Goal: Navigation & Orientation: Find specific page/section

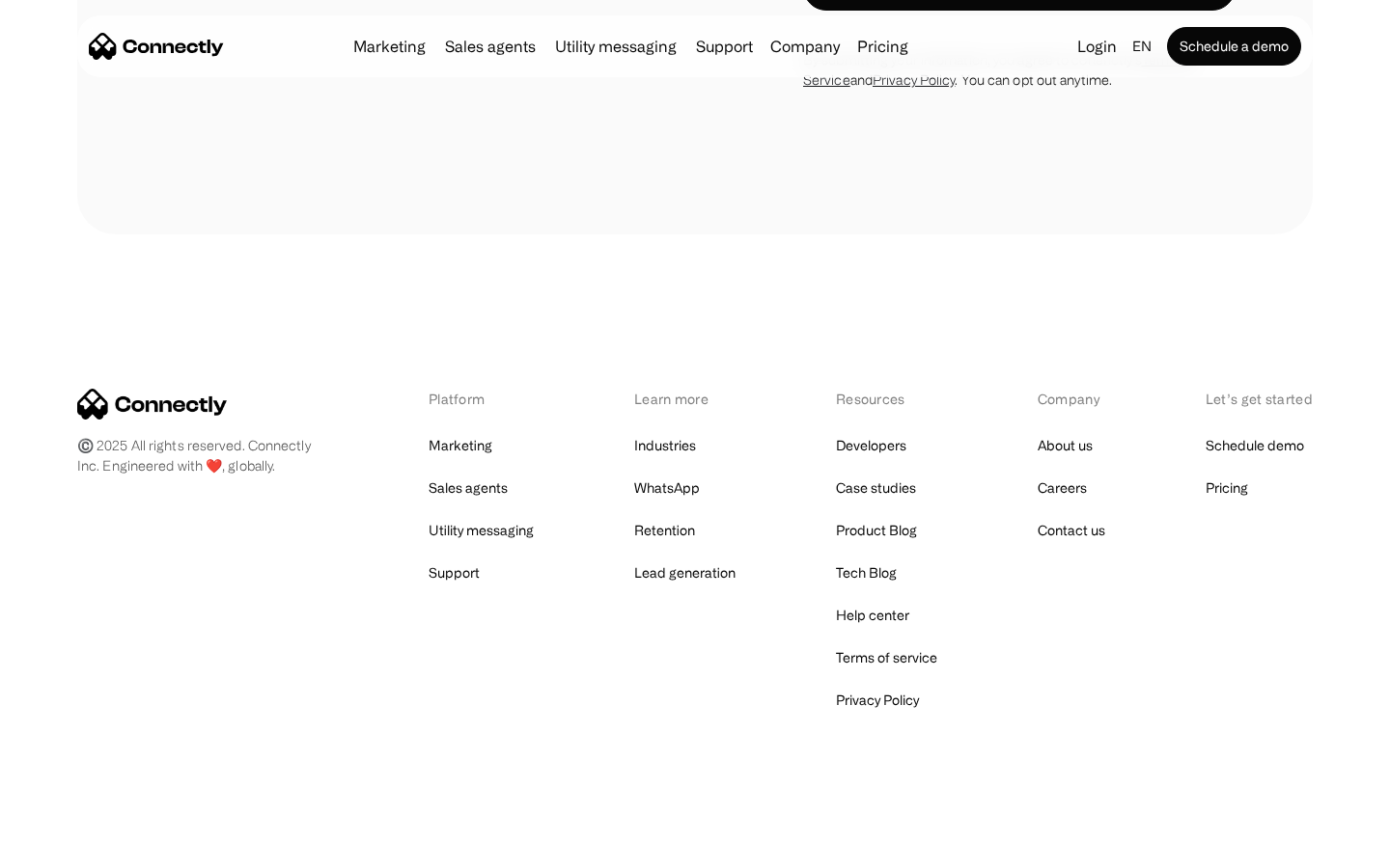
scroll to position [5891, 0]
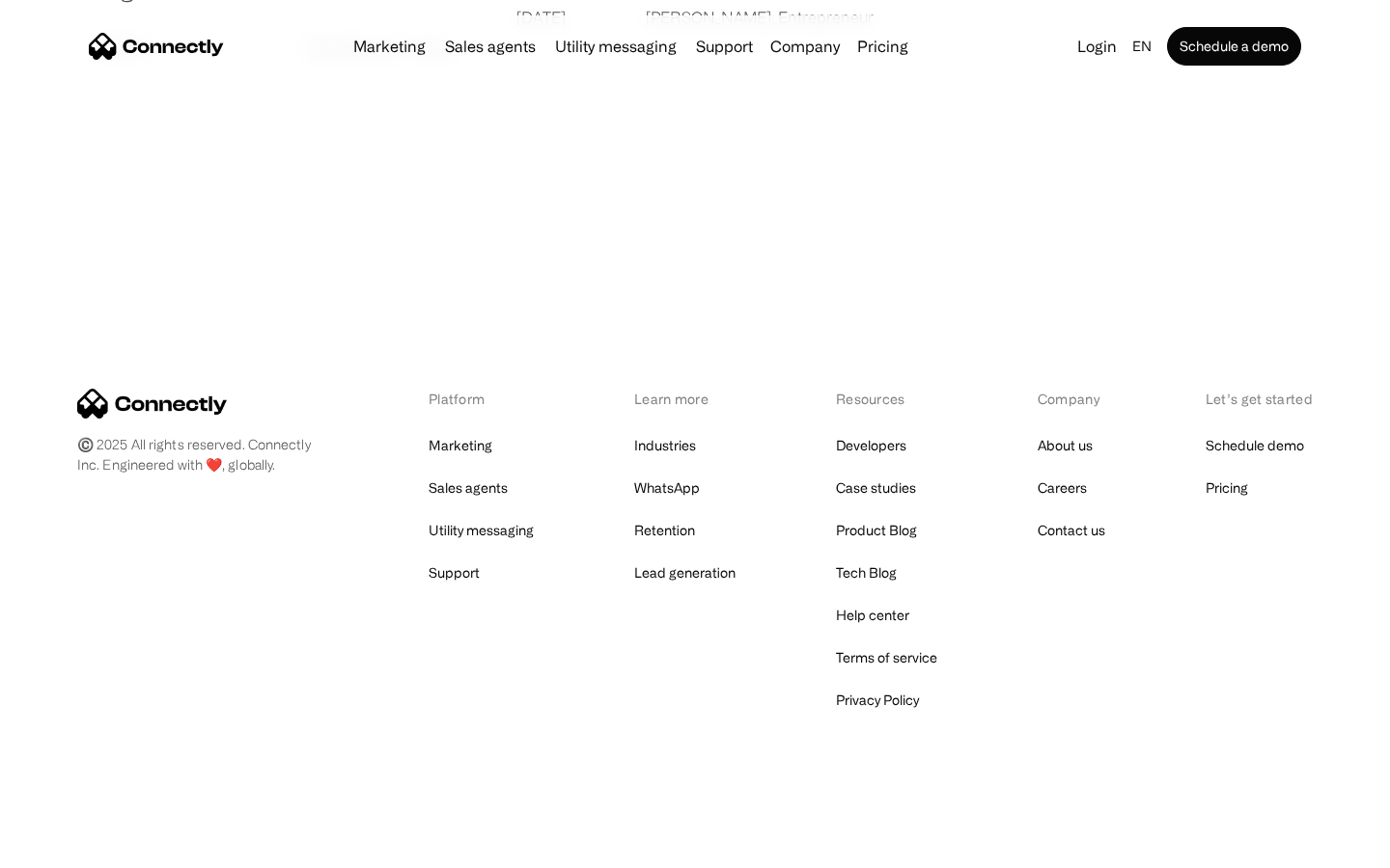
scroll to position [3707, 0]
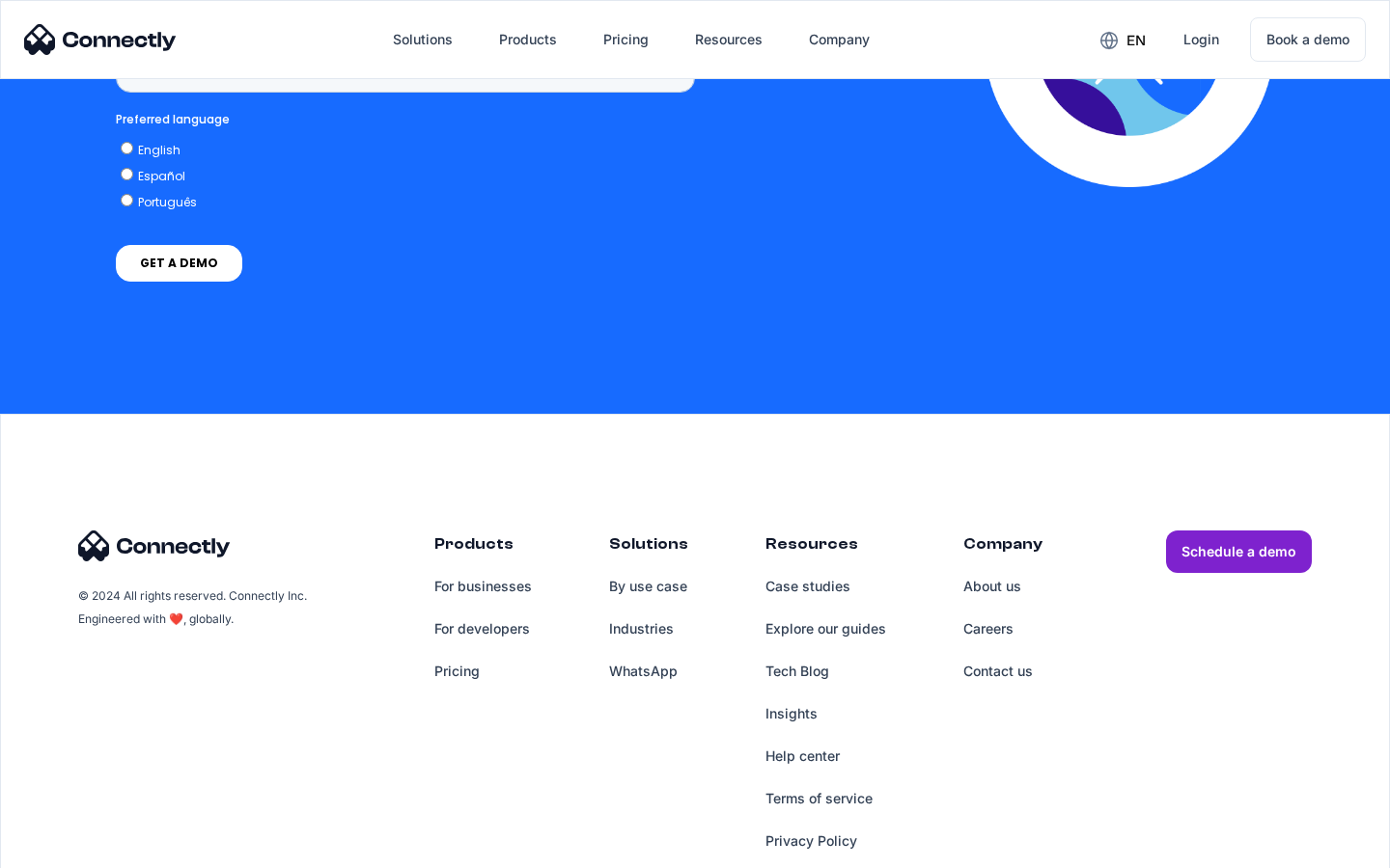
scroll to position [1445, 0]
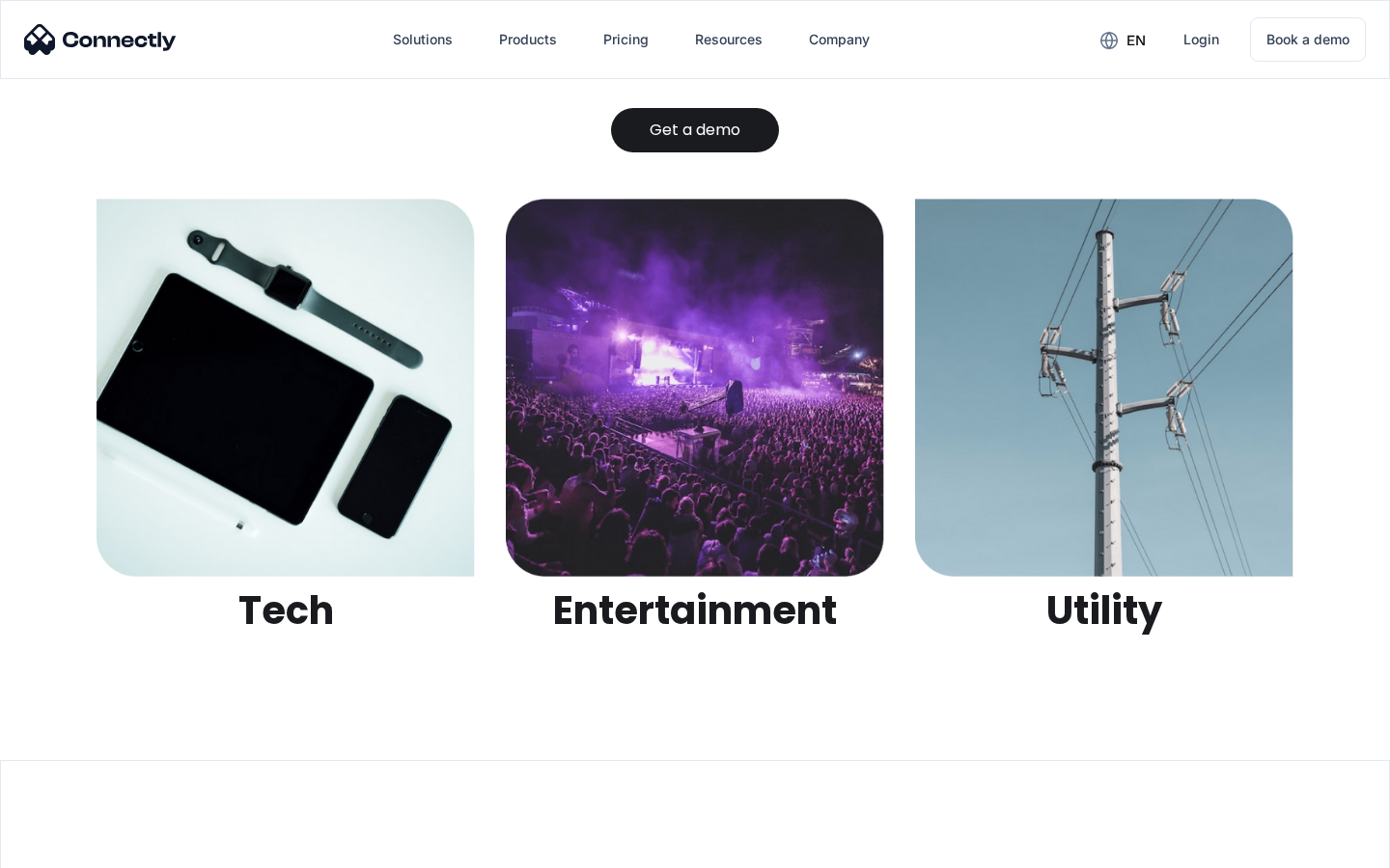
scroll to position [6087, 0]
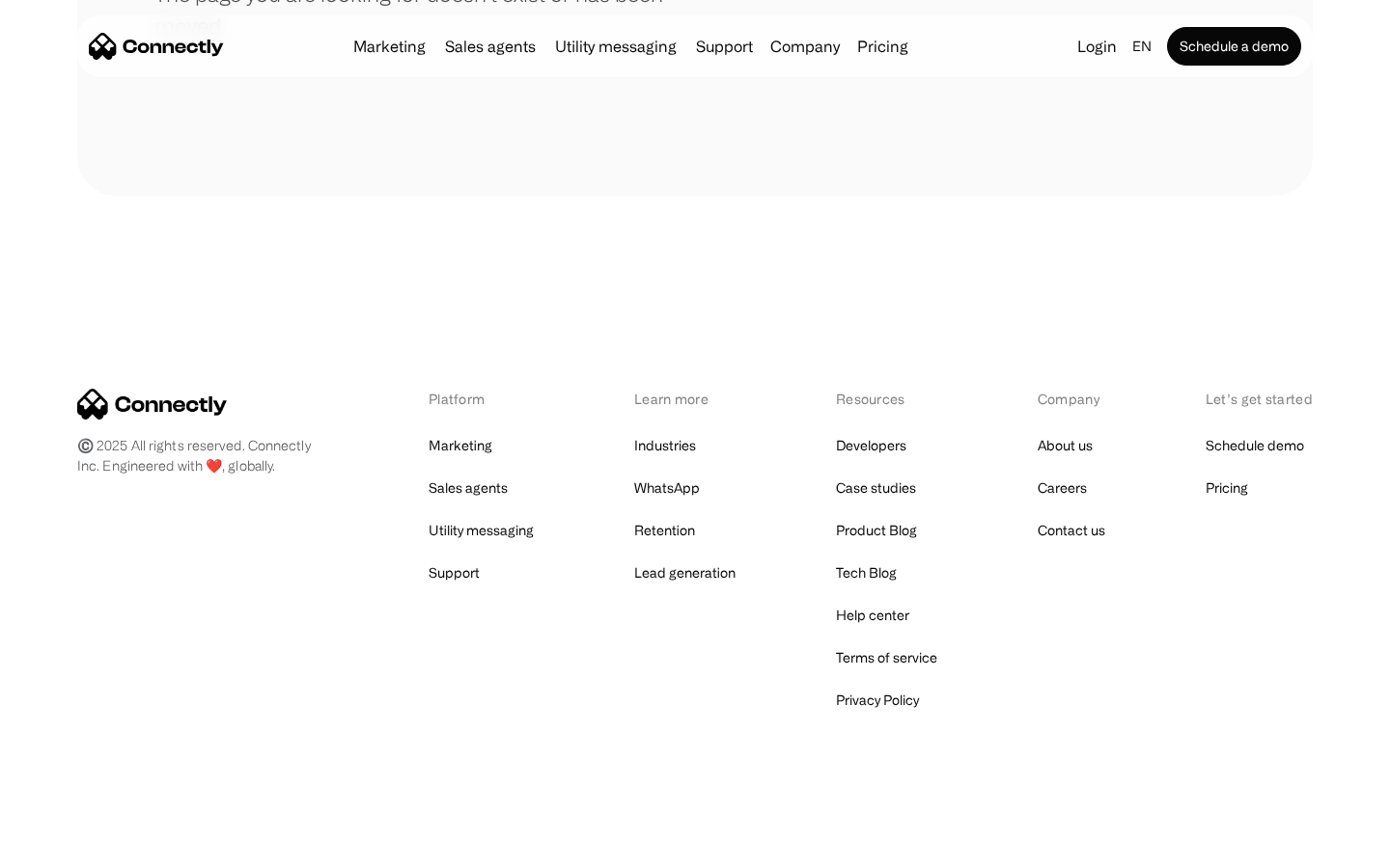
scroll to position [352, 0]
